Goal: Communication & Community: Answer question/provide support

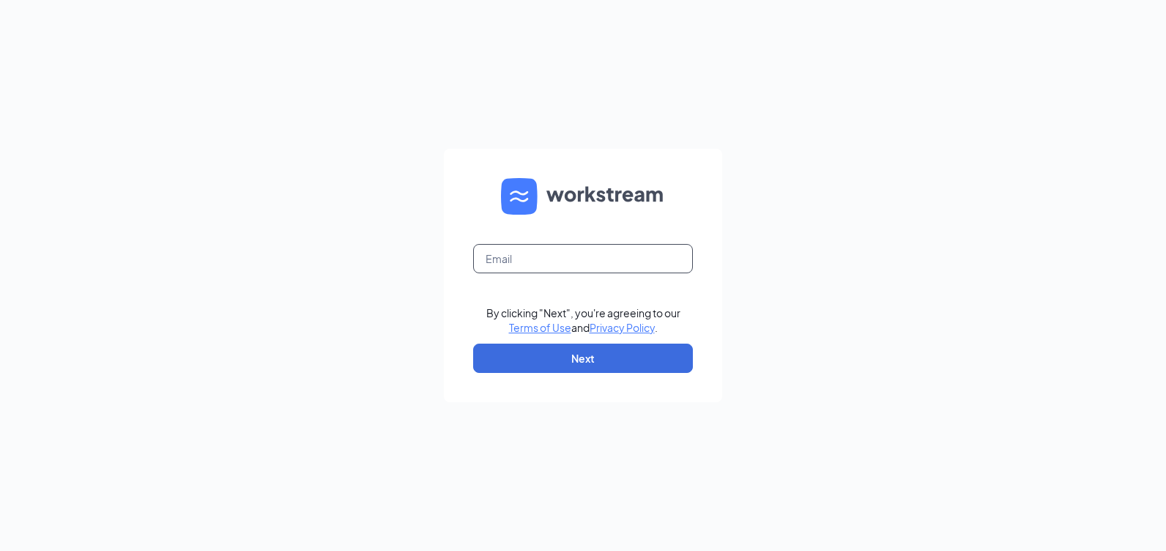
click at [565, 259] on input "text" at bounding box center [583, 258] width 220 height 29
type input "rs029905@tacobell.com"
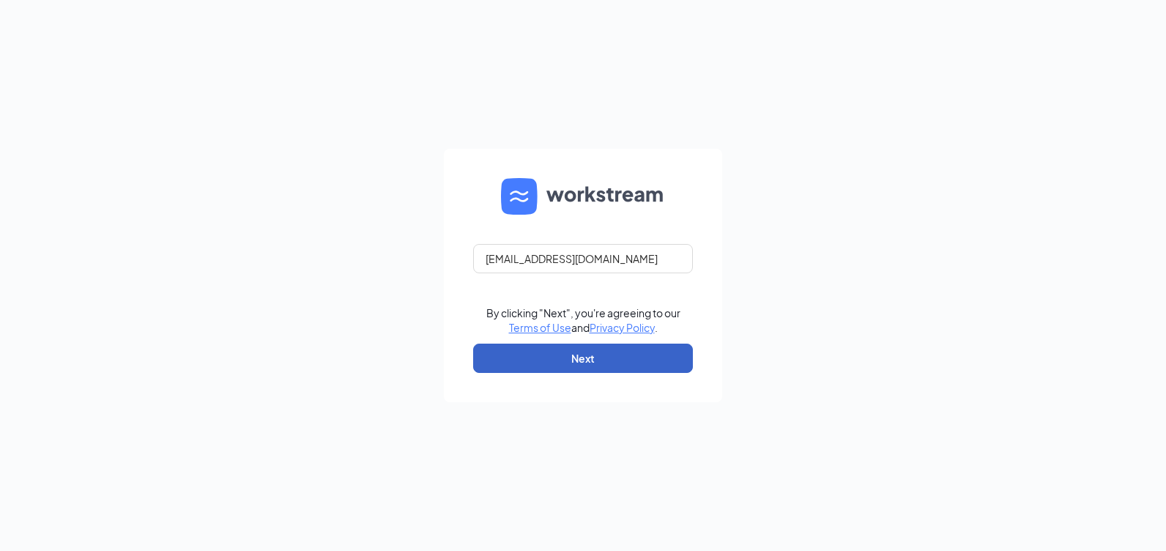
click at [558, 352] on button "Next" at bounding box center [583, 358] width 220 height 29
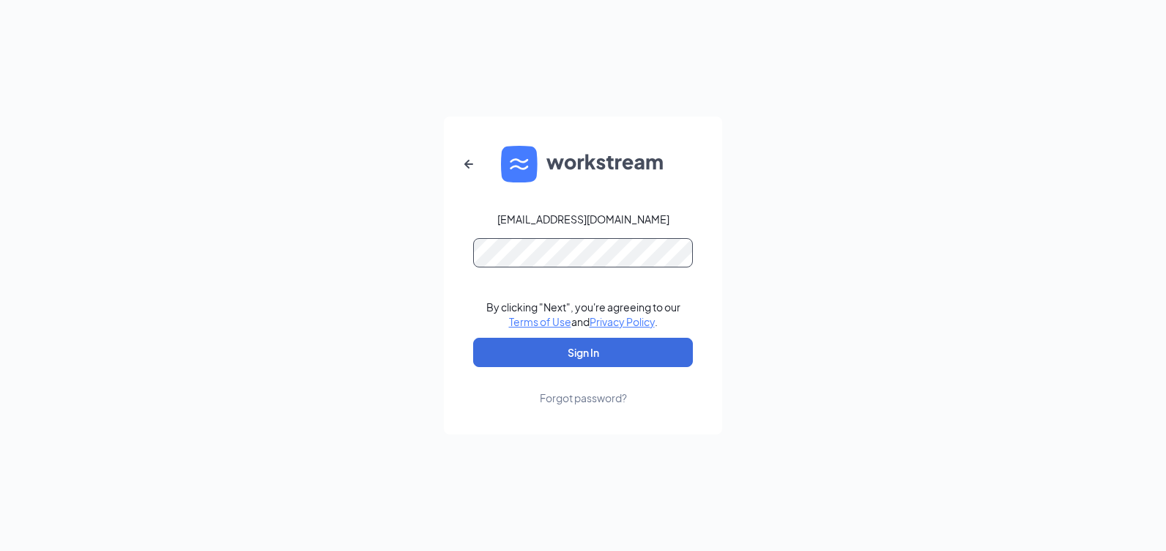
click at [473, 338] on button "Sign In" at bounding box center [583, 352] width 220 height 29
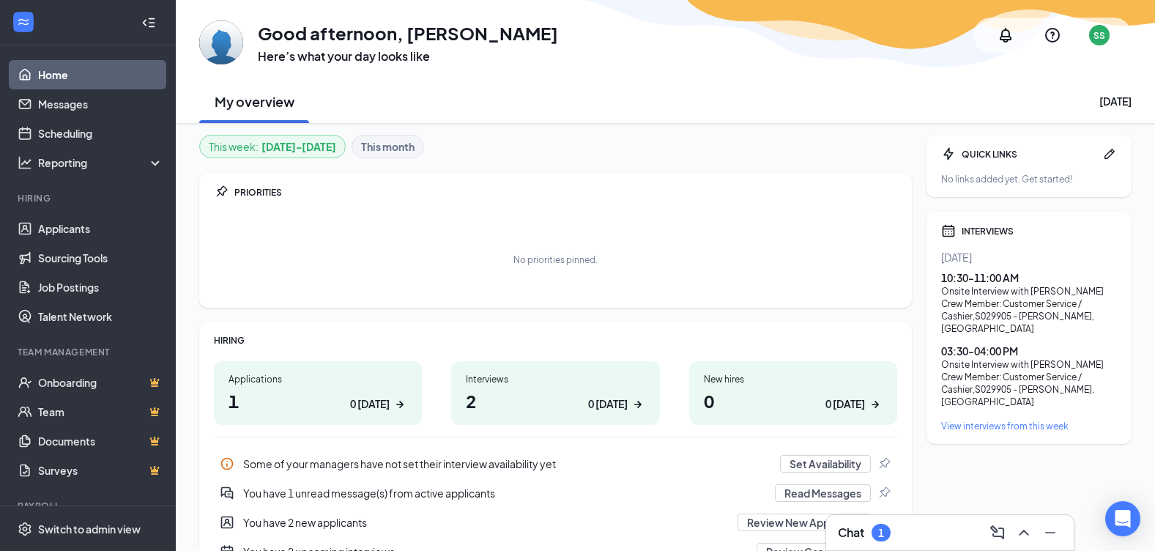
click at [962, 523] on div "Chat 1" at bounding box center [950, 532] width 224 height 23
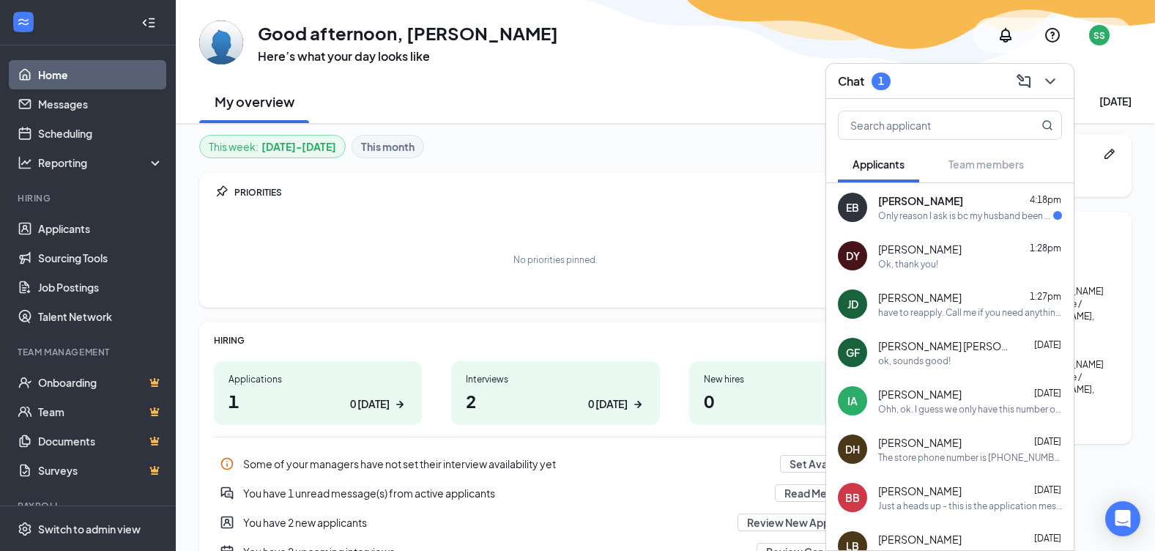
click at [928, 217] on div "Only reason I ask is bc my husband been using my car bc his is getting fixed n …" at bounding box center [965, 216] width 175 height 12
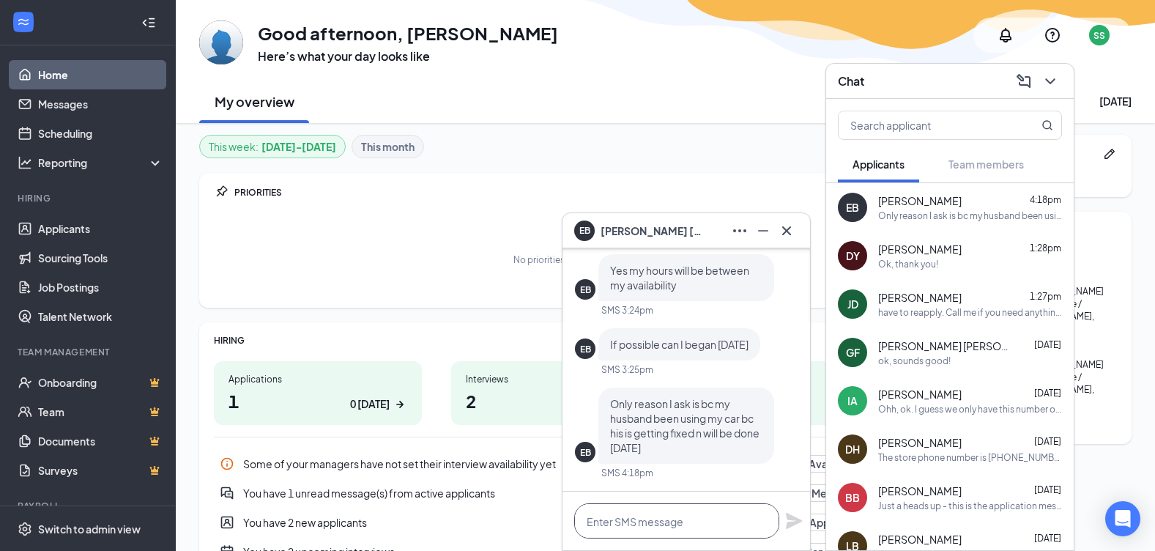
click at [652, 510] on textarea at bounding box center [676, 520] width 205 height 35
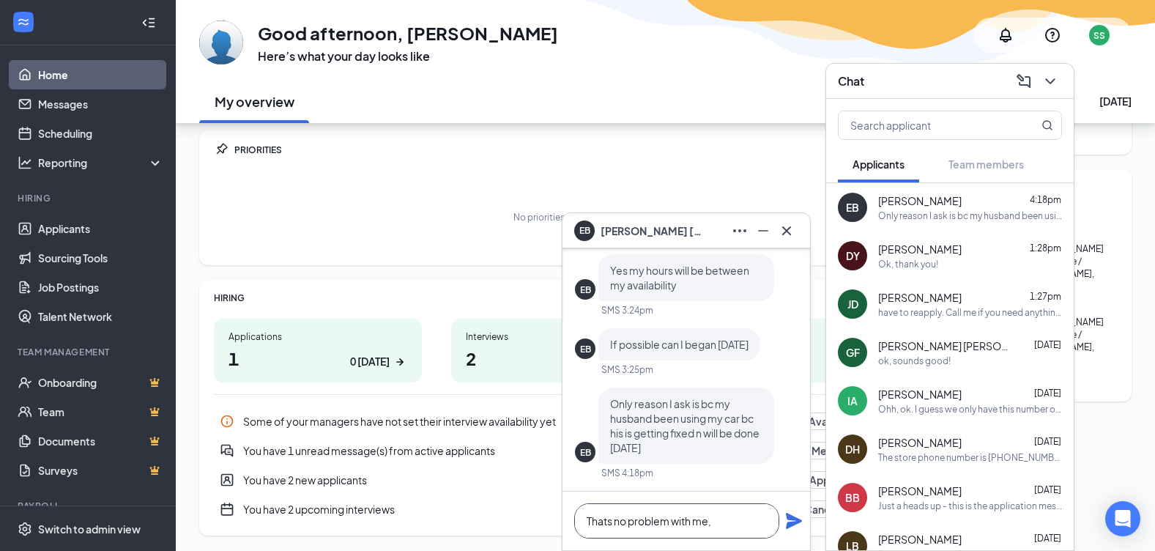
scroll to position [73, 0]
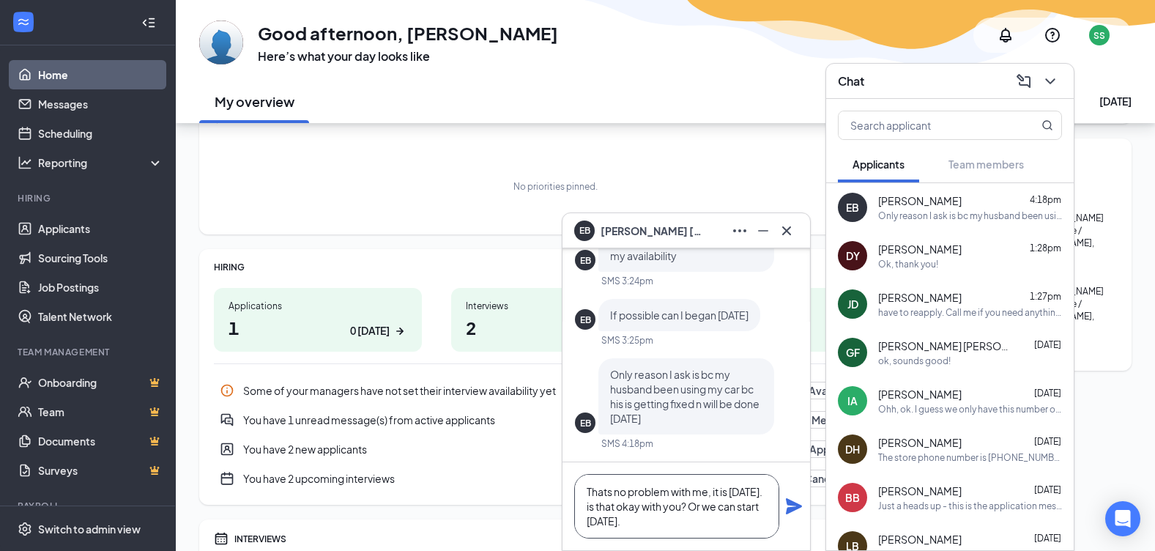
type textarea "Thats no problem with me, it is [DATE]. is that okay with you? Or we can start …"
click at [790, 504] on icon "Plane" at bounding box center [794, 506] width 16 height 16
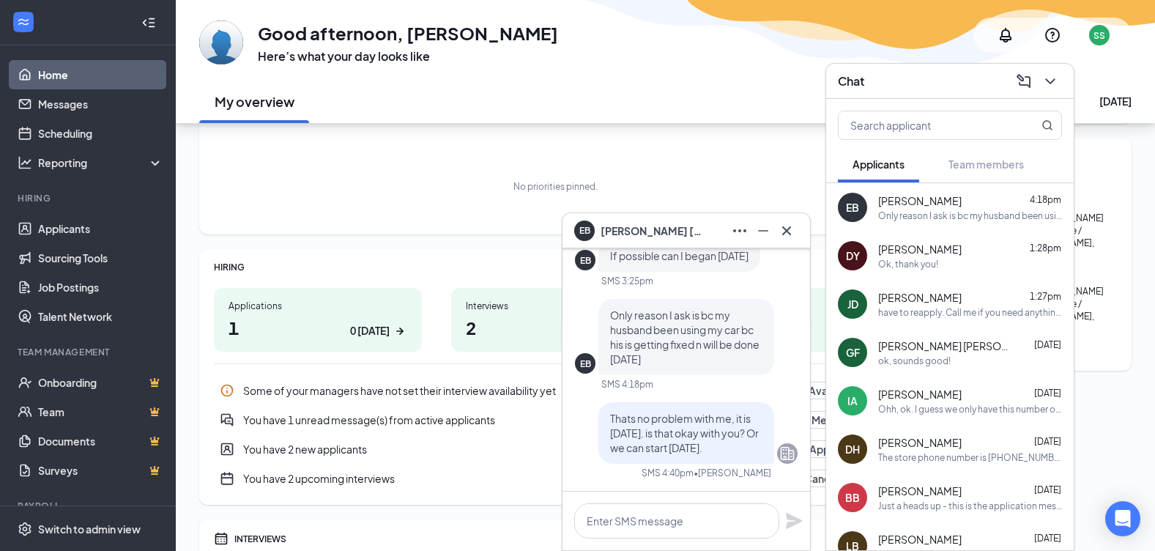
scroll to position [0, 0]
click at [1051, 75] on icon "ChevronDown" at bounding box center [1051, 82] width 18 height 18
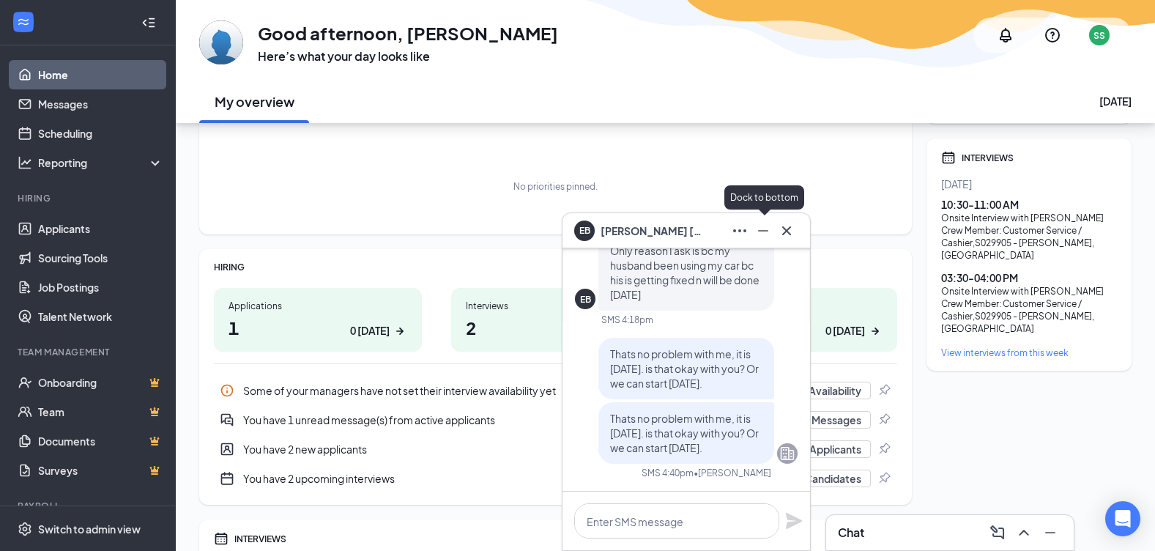
click at [768, 231] on icon "Minimize" at bounding box center [764, 231] width 18 height 18
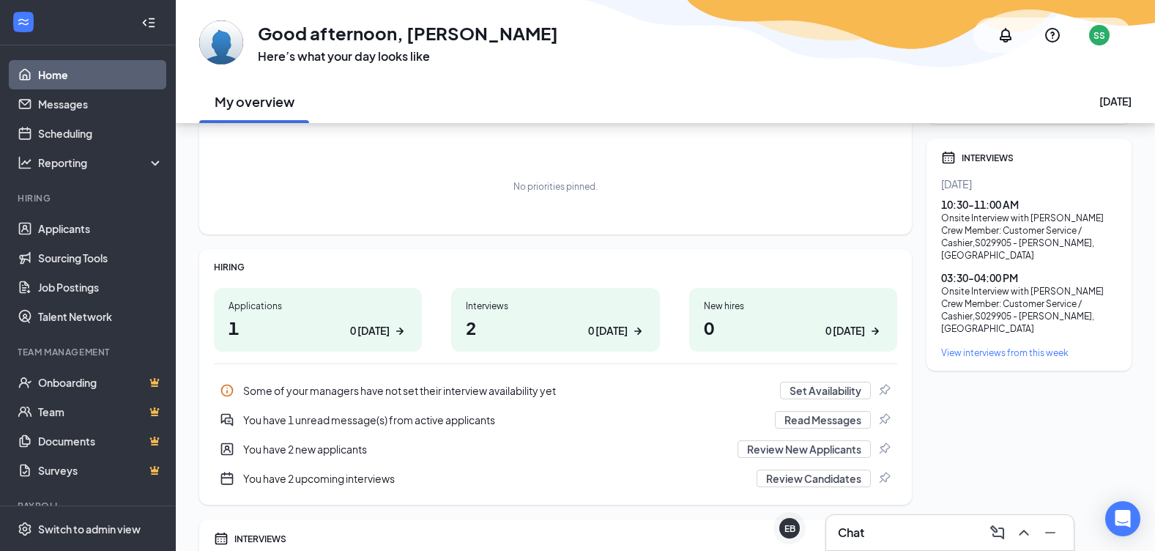
click at [901, 534] on div "Chat" at bounding box center [950, 532] width 224 height 23
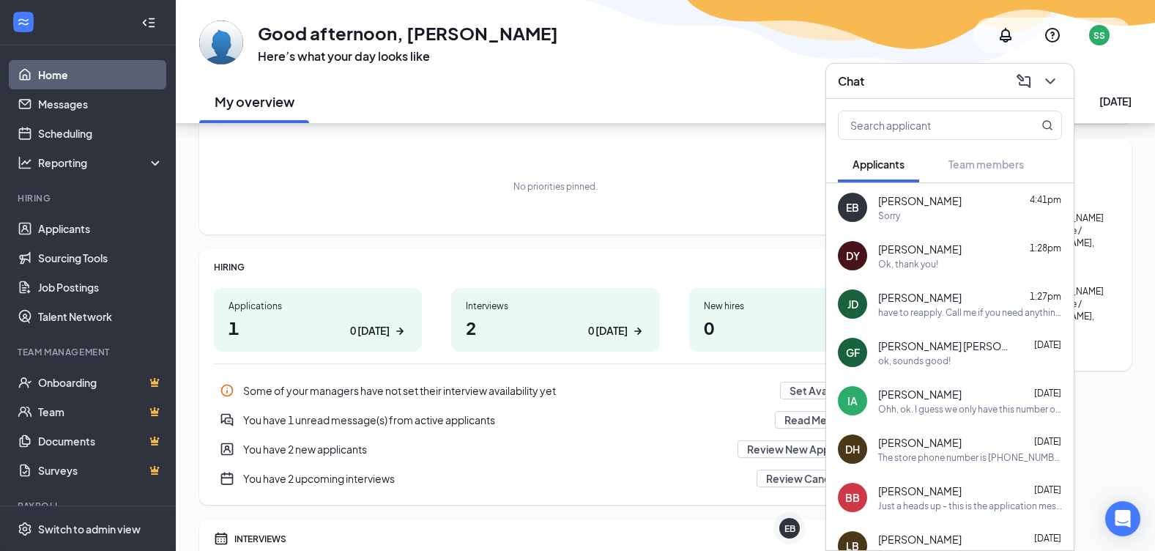
click at [921, 224] on div "EB [PERSON_NAME] 4:41pm Sorry" at bounding box center [950, 207] width 248 height 48
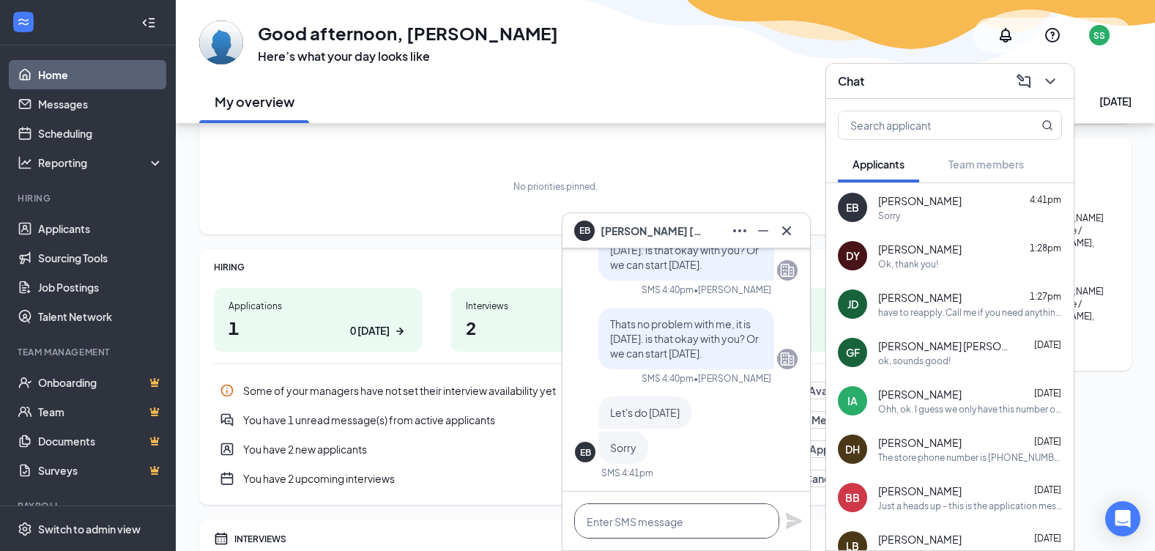
click at [618, 517] on textarea at bounding box center [676, 520] width 205 height 35
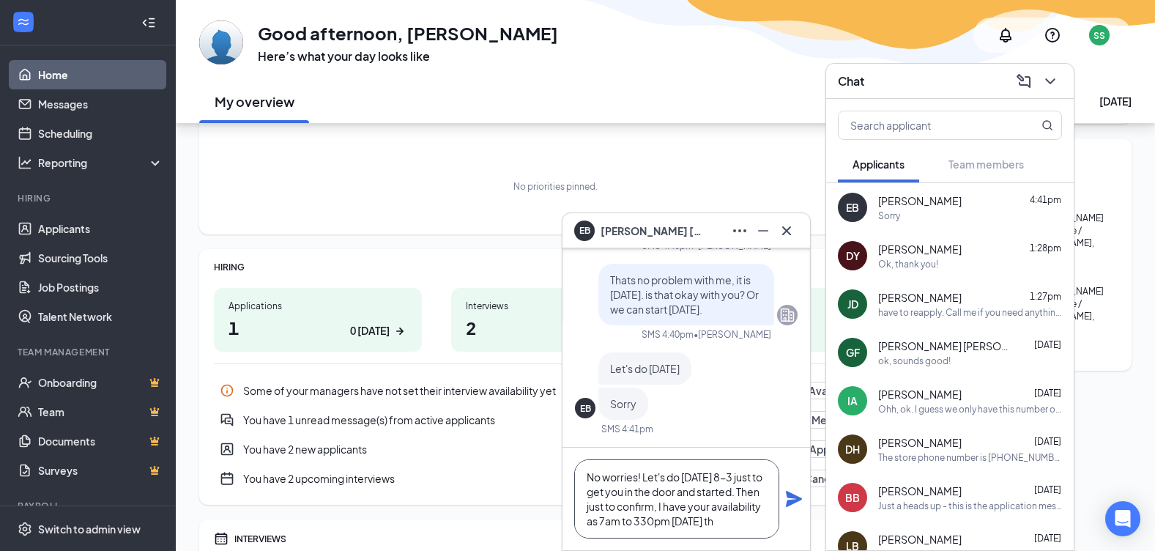
scroll to position [15, 0]
type textarea "No worries! Let's do [DATE] 8-3 just to get you in the door and started. Then j…"
click at [793, 497] on icon "Plane" at bounding box center [794, 499] width 16 height 16
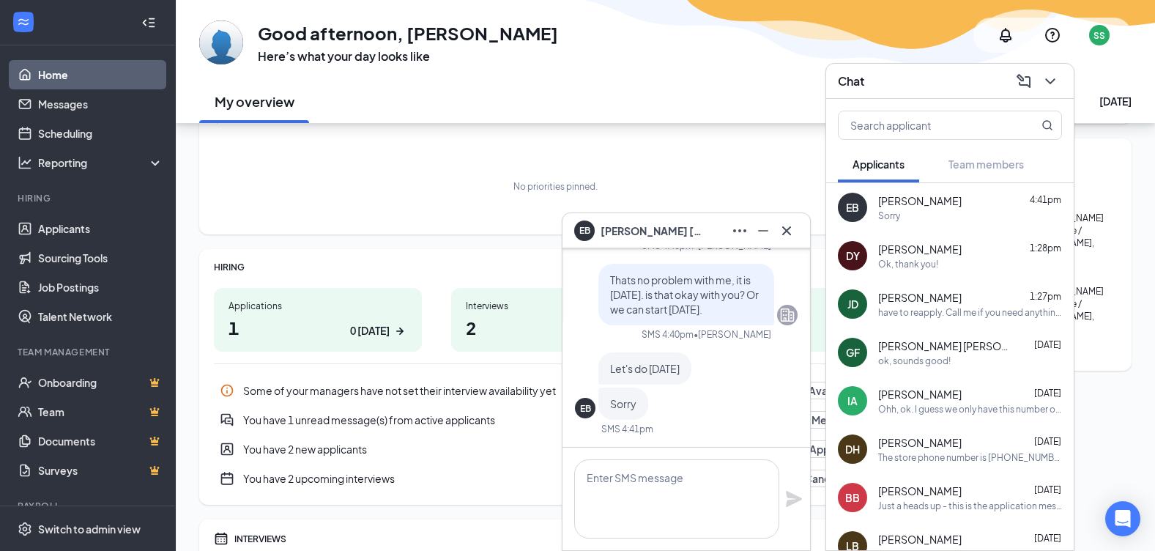
scroll to position [0, 0]
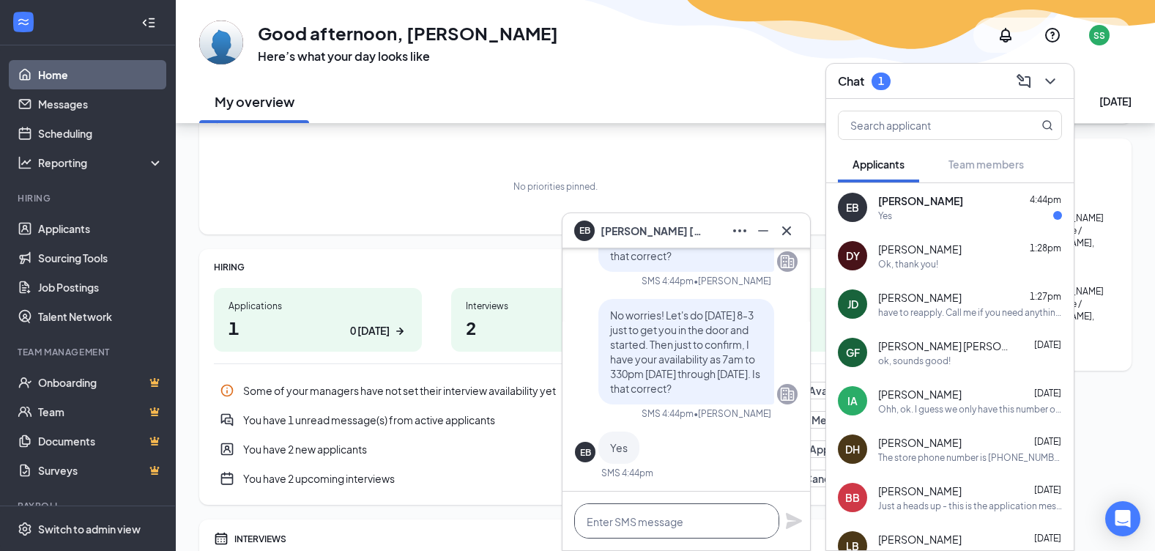
drag, startPoint x: 474, startPoint y: 99, endPoint x: 667, endPoint y: 519, distance: 462.8
click at [667, 519] on textarea at bounding box center [676, 520] width 205 height 35
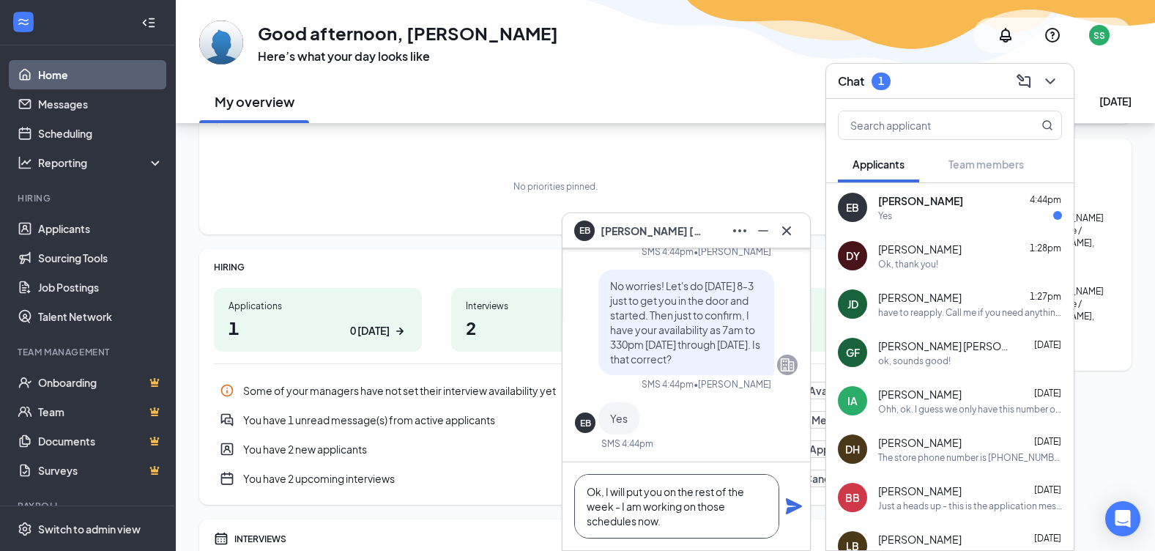
type textarea "Ok, I will put you on the rest of the week - I am working on those schedules no…"
click at [801, 508] on icon "Plane" at bounding box center [794, 506] width 18 height 18
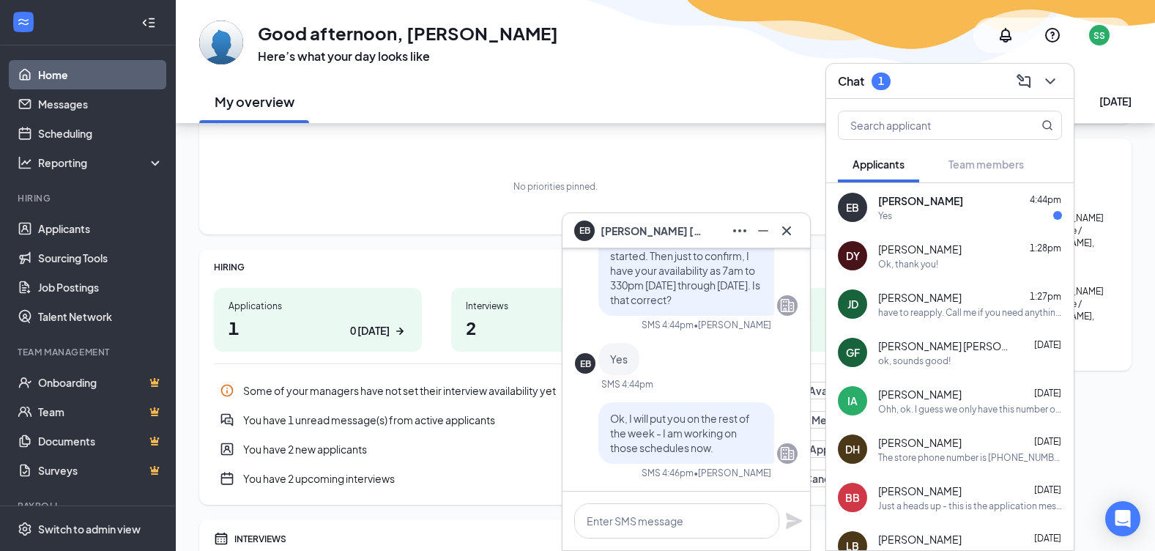
scroll to position [0, 0]
click at [875, 530] on div "EB [PERSON_NAME] 4:44pm Yes DY [PERSON_NAME] 1:28pm Ok, thank you! [PERSON_NAME…" at bounding box center [950, 461] width 248 height 557
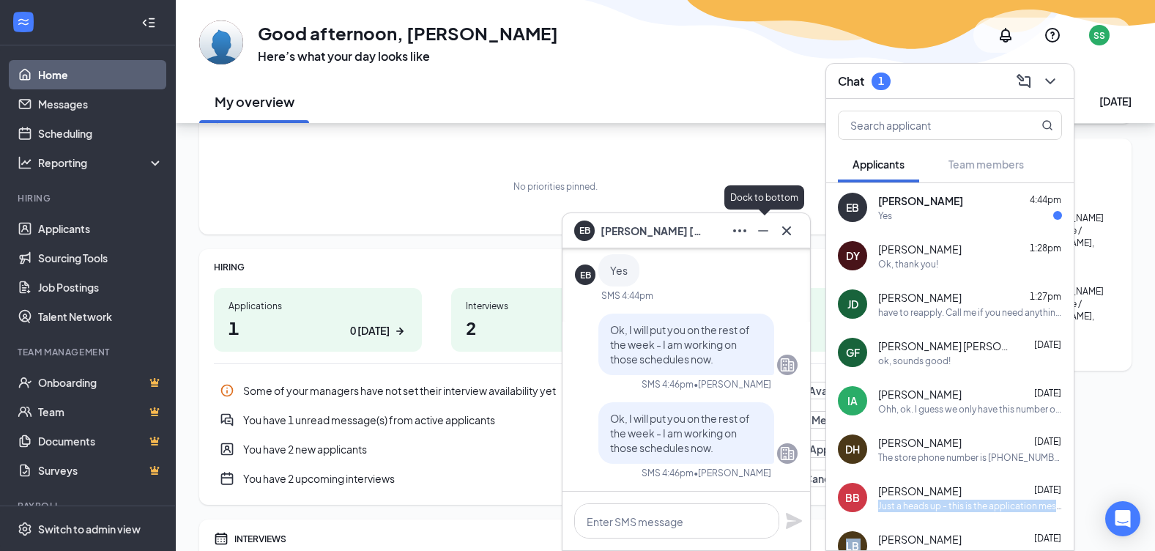
click at [762, 234] on icon "Minimize" at bounding box center [764, 231] width 18 height 18
